Goal: Information Seeking & Learning: Learn about a topic

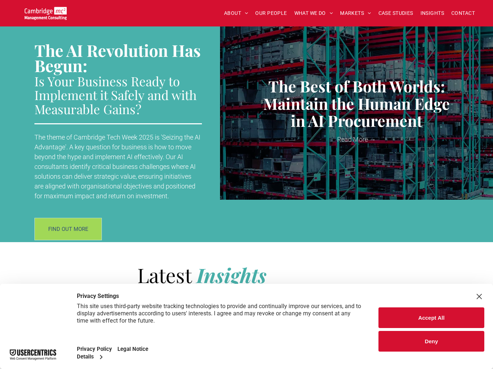
scroll to position [869, 0]
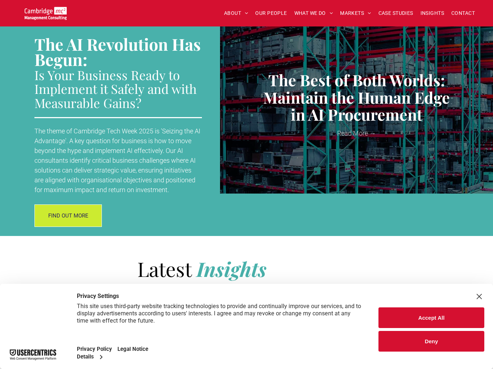
click at [481, 296] on div "Close Layer" at bounding box center [479, 296] width 10 height 10
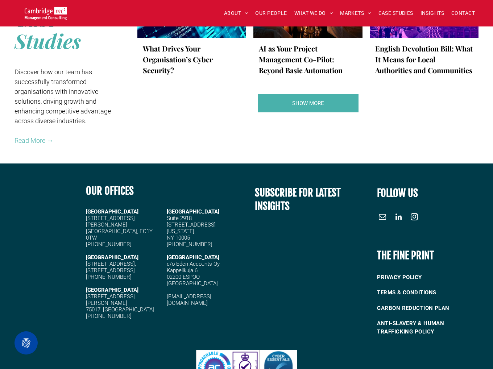
scroll to position [1432, 0]
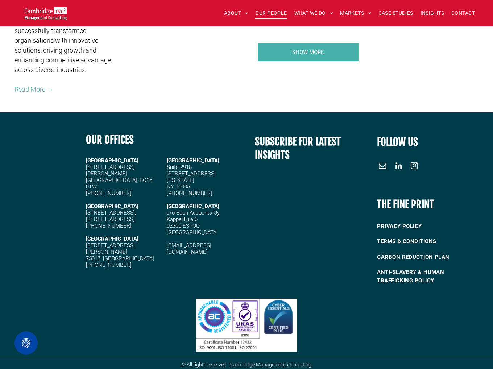
click at [271, 13] on span "OUR PEOPLE" at bounding box center [271, 13] width 32 height 11
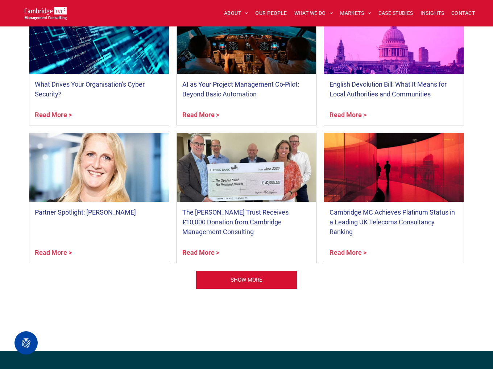
scroll to position [2826, 0]
